Goal: Transaction & Acquisition: Purchase product/service

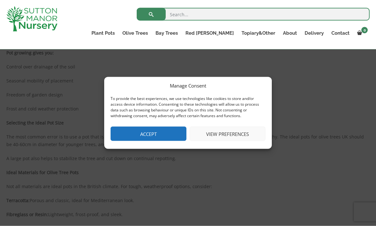
scroll to position [245, 0]
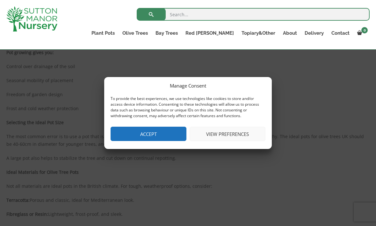
click at [134, 141] on button "Accept" at bounding box center [149, 134] width 76 height 14
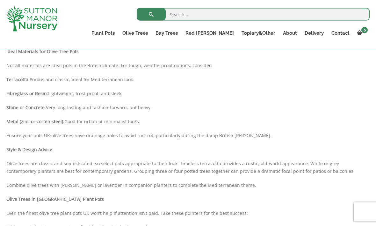
scroll to position [366, 0]
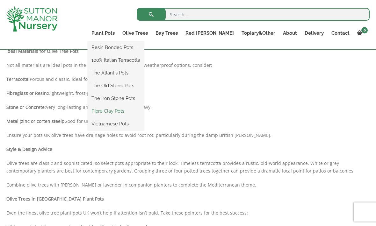
click at [144, 114] on link "Fibre Clay Pots" at bounding box center [116, 112] width 56 height 10
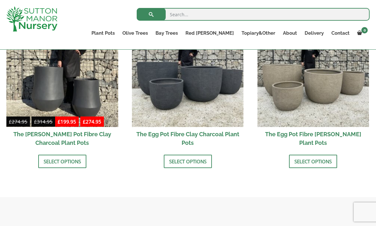
scroll to position [240, 0]
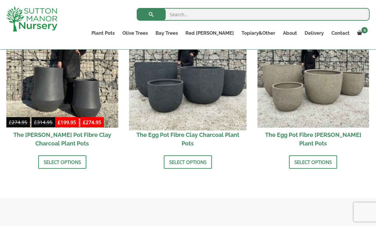
click at [207, 124] on img at bounding box center [187, 71] width 117 height 117
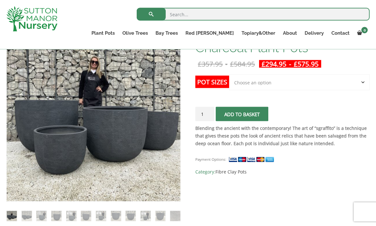
scroll to position [120, 0]
click at [364, 86] on select "Choose an option Click here to buy the 5th To Largest Pot In The Picture Click …" at bounding box center [299, 83] width 141 height 16
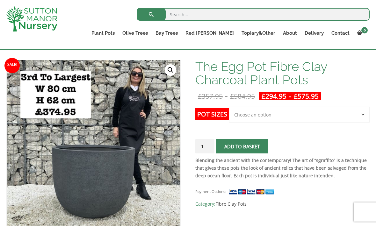
scroll to position [83, 0]
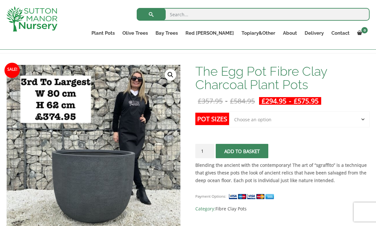
click at [361, 119] on select "Choose an option Click here to buy the 5th To Largest Pot In The Picture Click …" at bounding box center [299, 120] width 141 height 16
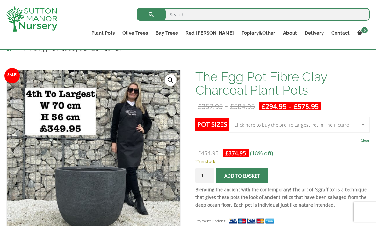
scroll to position [77, 0]
click at [361, 125] on select "Choose an option Click here to buy the 5th To Largest Pot In The Picture Click …" at bounding box center [299, 125] width 141 height 16
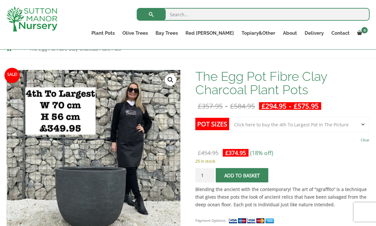
select select "Click here to buy the 4th To Largest Pot In The Picture"
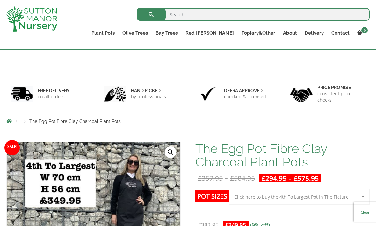
scroll to position [0, 0]
